Goal: Obtain resource: Download file/media

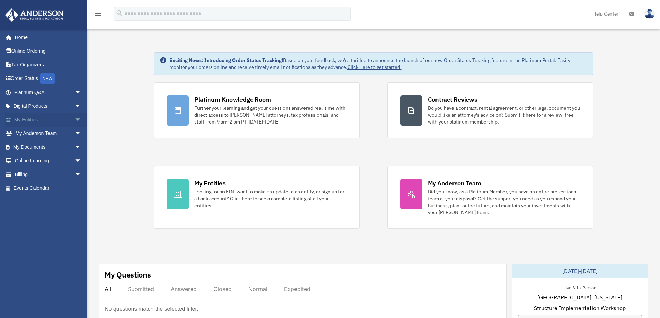
click at [74, 119] on span "arrow_drop_down" at bounding box center [81, 120] width 14 height 14
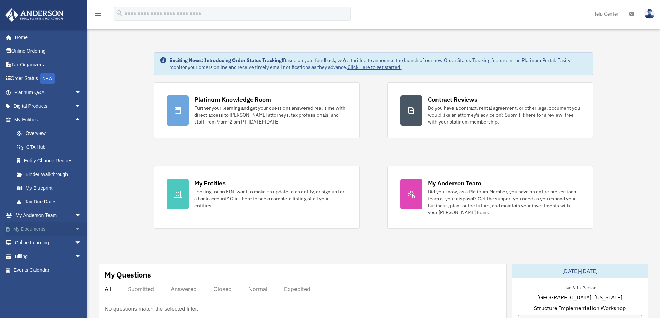
click at [74, 229] on span "arrow_drop_down" at bounding box center [81, 229] width 14 height 14
click at [31, 242] on link "Box" at bounding box center [51, 243] width 82 height 14
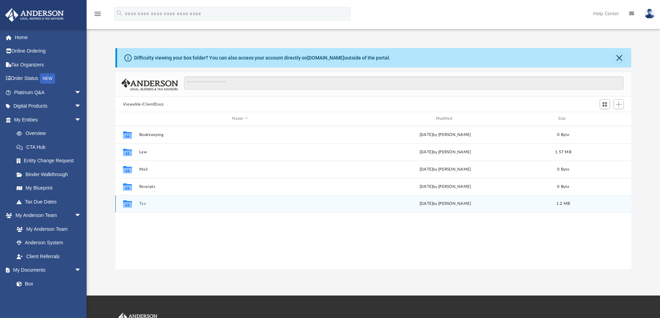
scroll to position [152, 510]
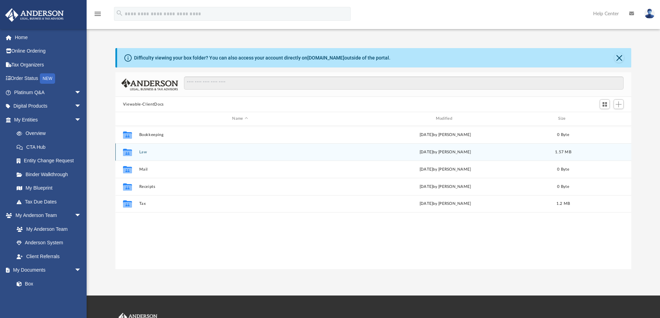
click at [140, 151] on button "Law" at bounding box center [240, 152] width 202 height 5
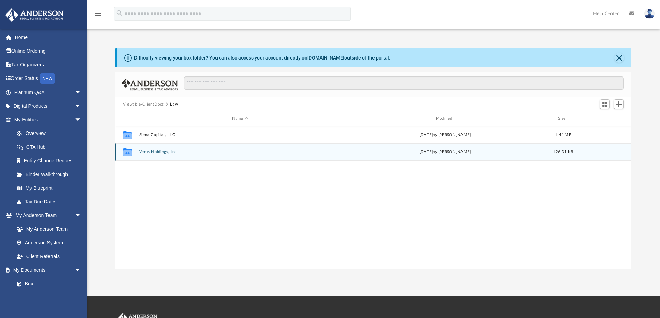
click at [158, 152] on button "Verus Holdings, Inc" at bounding box center [240, 152] width 202 height 5
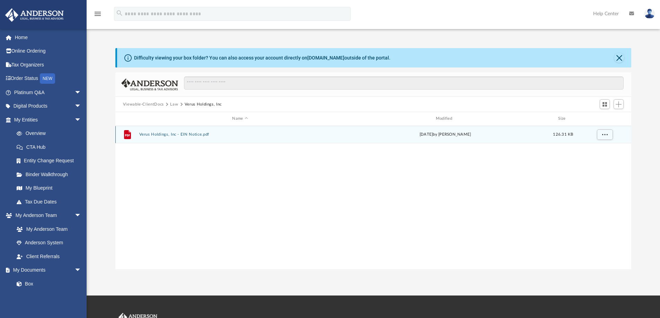
click at [161, 134] on button "Verus Holdings, Inc - EIN Notice.pdf" at bounding box center [240, 134] width 202 height 5
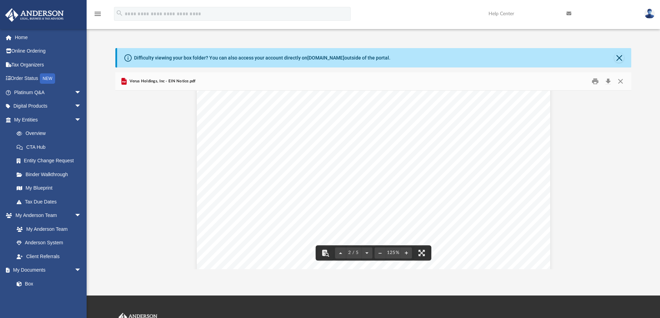
scroll to position [589, 0]
click at [620, 80] on button "Close" at bounding box center [620, 81] width 12 height 11
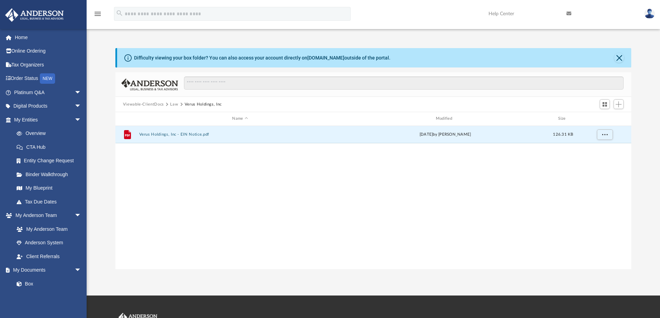
click at [145, 104] on button "Viewable-ClientDocs" at bounding box center [143, 104] width 41 height 6
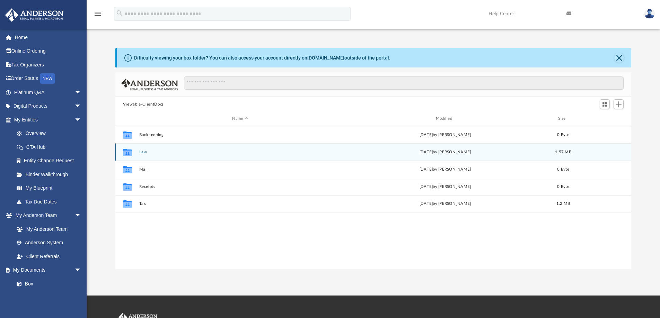
click at [142, 153] on button "Law" at bounding box center [240, 152] width 202 height 5
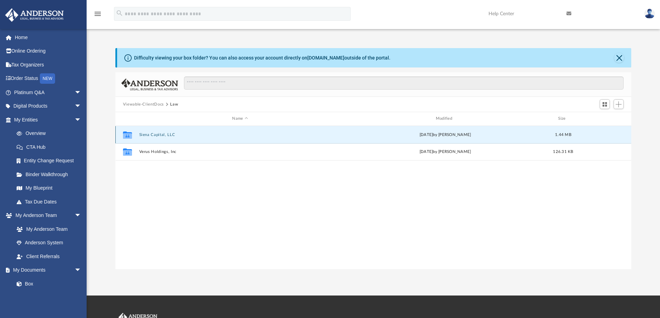
click at [146, 136] on button "Siena Capital, LLC" at bounding box center [240, 135] width 202 height 5
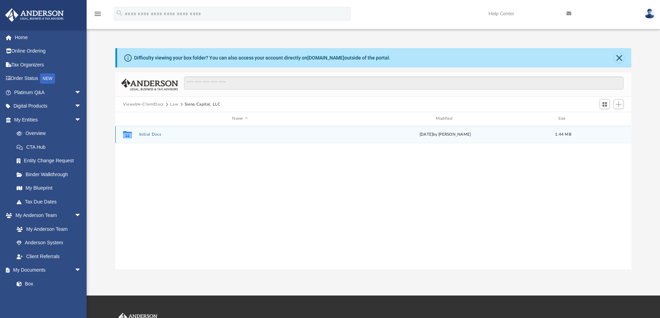
click at [154, 134] on button "Initial Docs" at bounding box center [240, 134] width 202 height 5
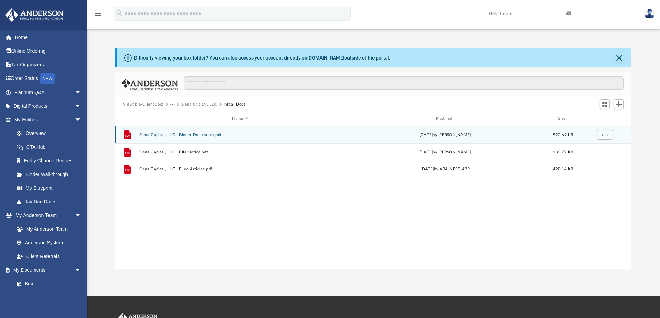
click at [208, 135] on button "Siena Capital, LLC - Binder Documents.pdf" at bounding box center [240, 135] width 202 height 5
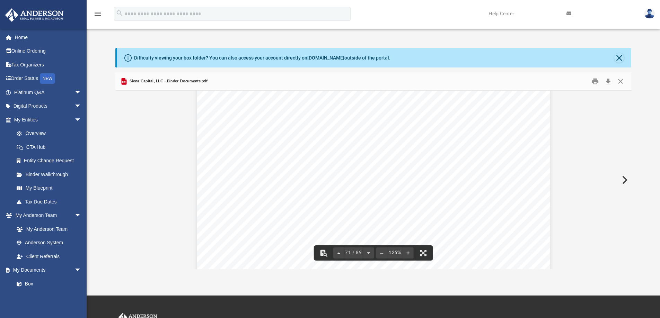
scroll to position [32681, 0]
